Goal: Communication & Community: Answer question/provide support

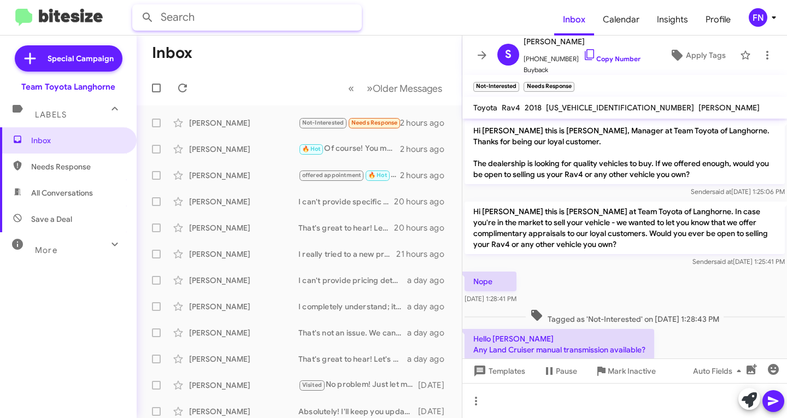
click at [295, 26] on input "text" at bounding box center [247, 17] width 230 height 26
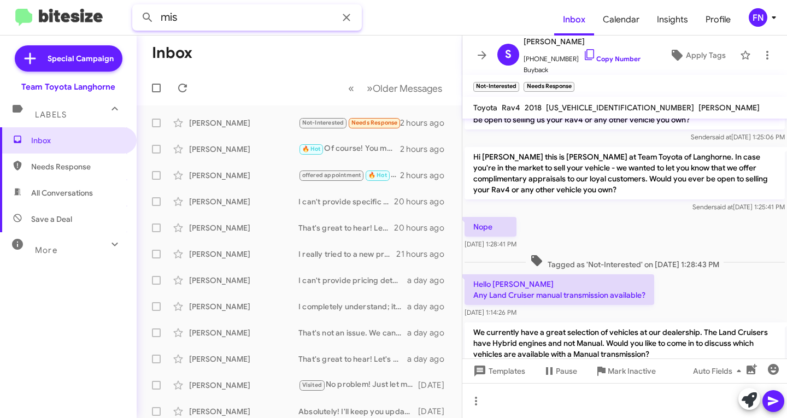
click at [137, 7] on button at bounding box center [148, 18] width 22 height 22
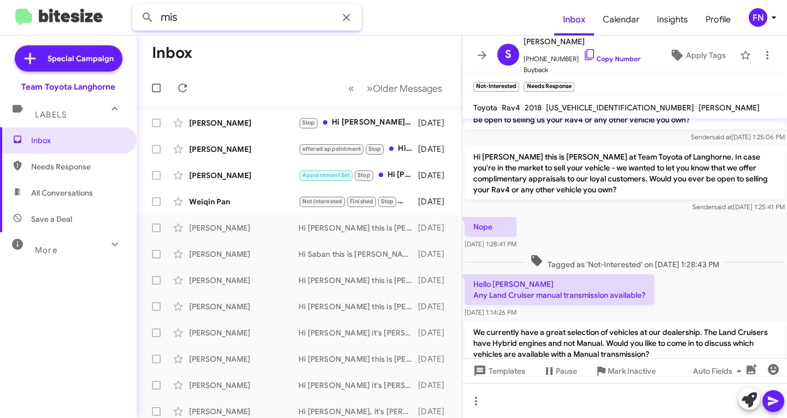
drag, startPoint x: 225, startPoint y: 14, endPoint x: 233, endPoint y: 15, distance: 8.2
click at [226, 15] on input "mis" at bounding box center [247, 17] width 230 height 26
click at [137, 7] on button at bounding box center [148, 18] width 22 height 22
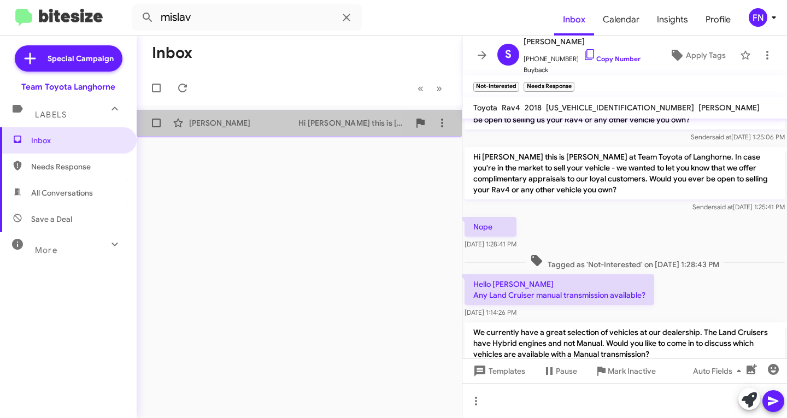
click at [224, 122] on div "[PERSON_NAME]" at bounding box center [243, 123] width 109 height 11
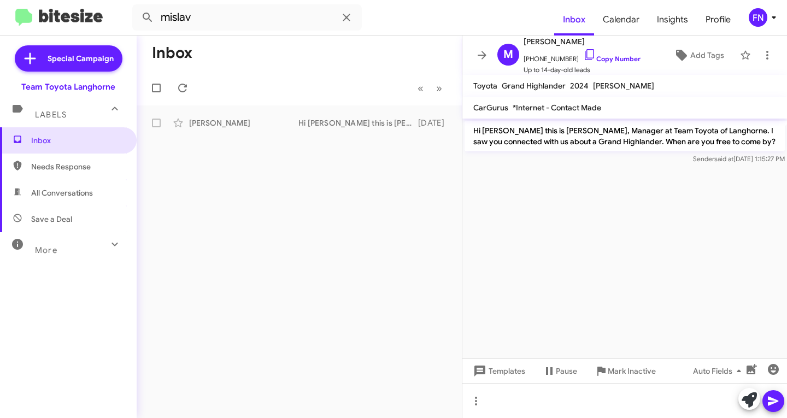
click at [67, 199] on span "All Conversations" at bounding box center [68, 193] width 137 height 26
type input "in:all-conversations"
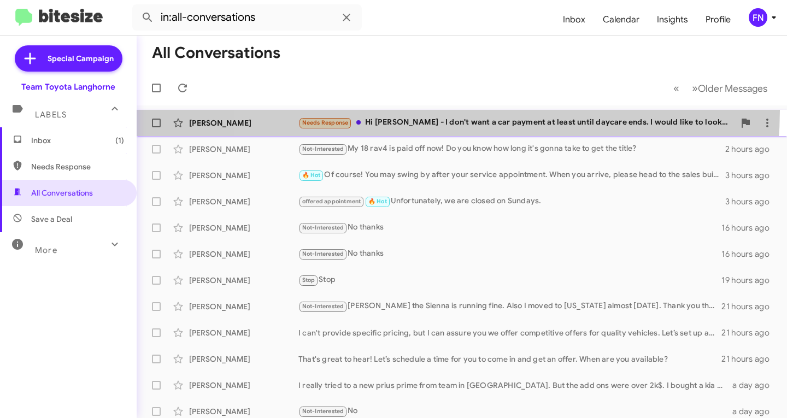
click at [437, 110] on span "[PERSON_NAME] Needs Response Hi [PERSON_NAME] - I don't want a car payment at l…" at bounding box center [462, 123] width 651 height 26
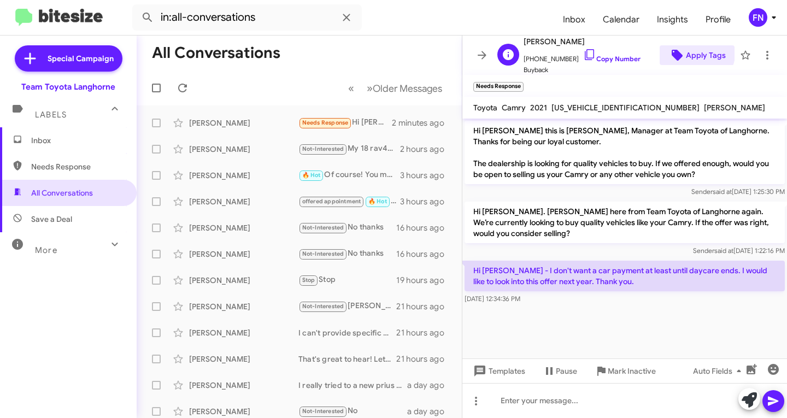
click at [686, 50] on span "Apply Tags" at bounding box center [706, 55] width 40 height 20
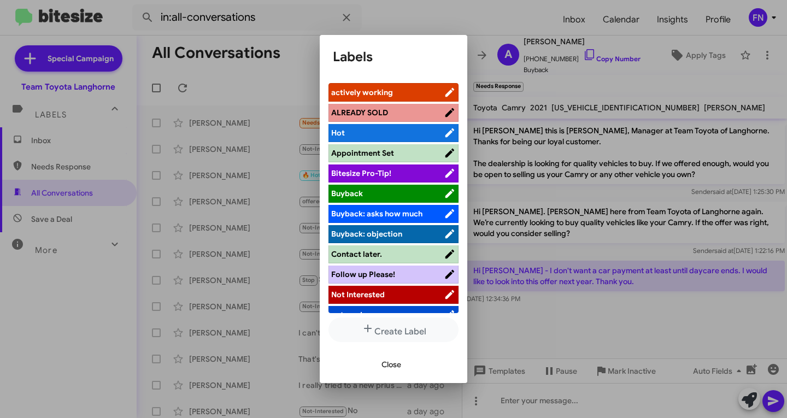
click at [367, 294] on span "Not Interested" at bounding box center [358, 295] width 54 height 10
click at [523, 89] on div at bounding box center [393, 209] width 787 height 418
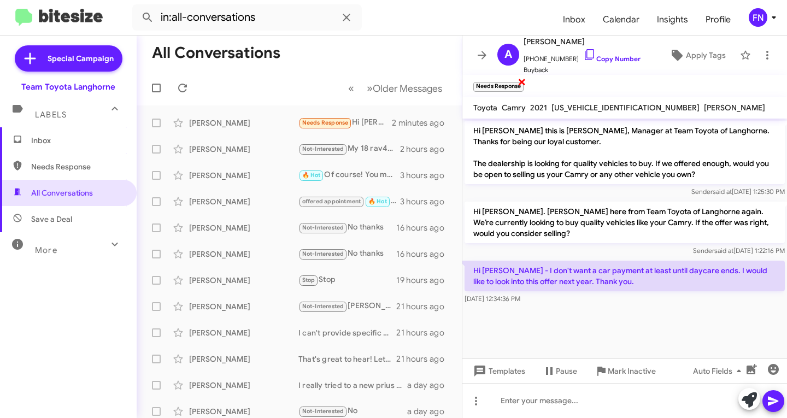
click at [521, 80] on span "×" at bounding box center [522, 81] width 9 height 13
